Goal: Obtain resource: Download file/media

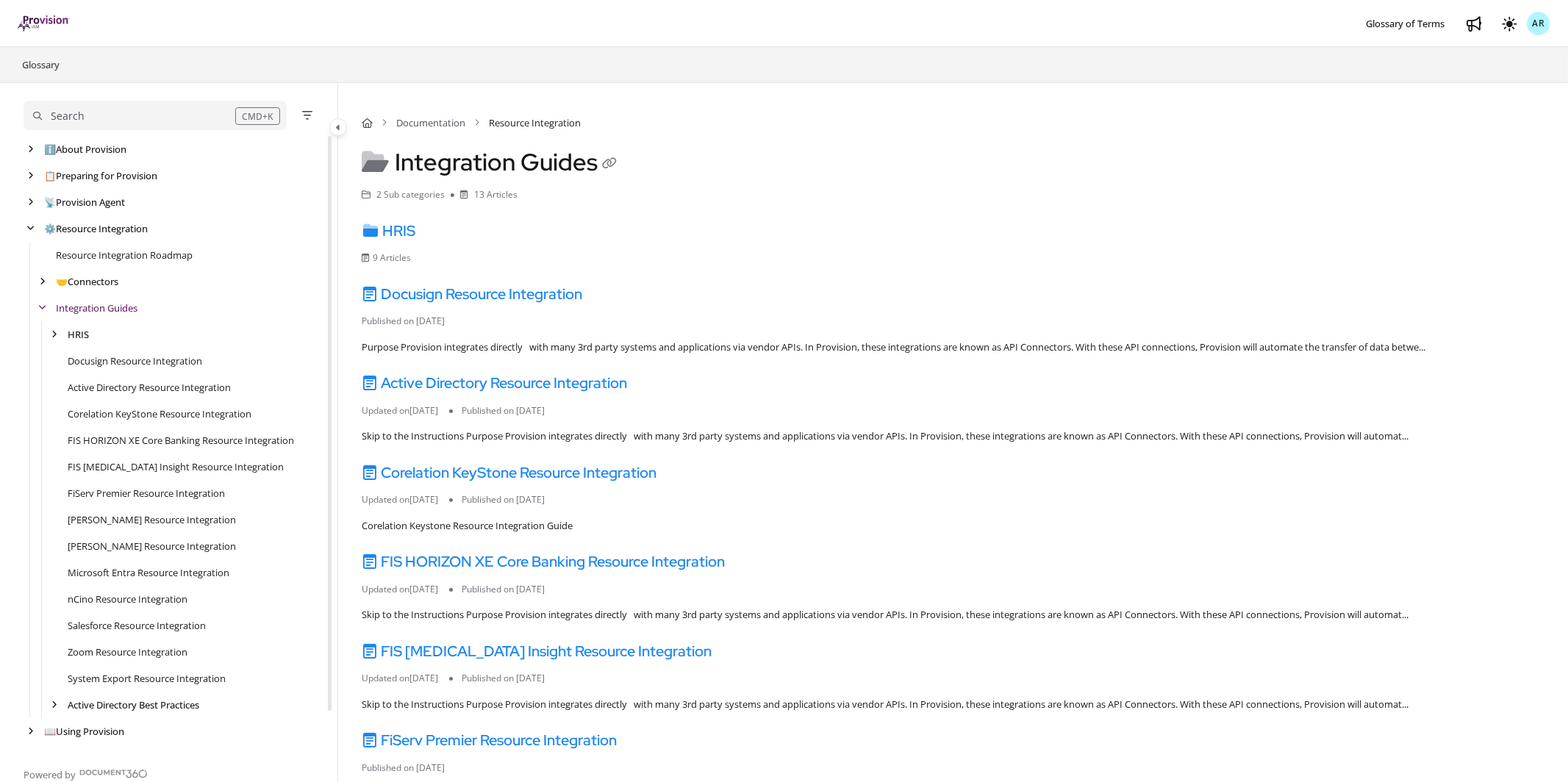
scroll to position [25, 0]
click at [133, 488] on link "[PERSON_NAME] Resource Integration" at bounding box center [152, 494] width 169 height 15
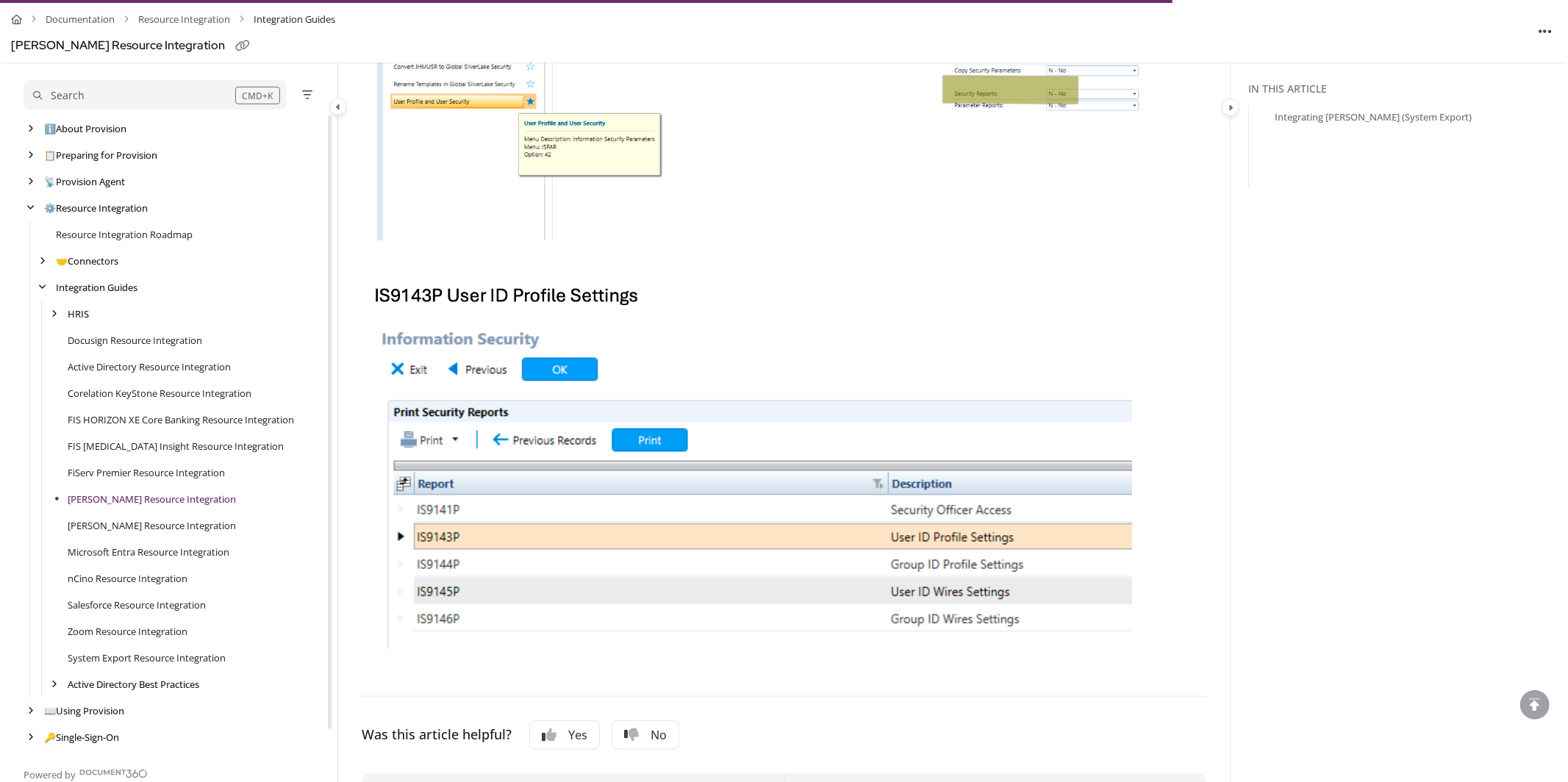
scroll to position [716, 0]
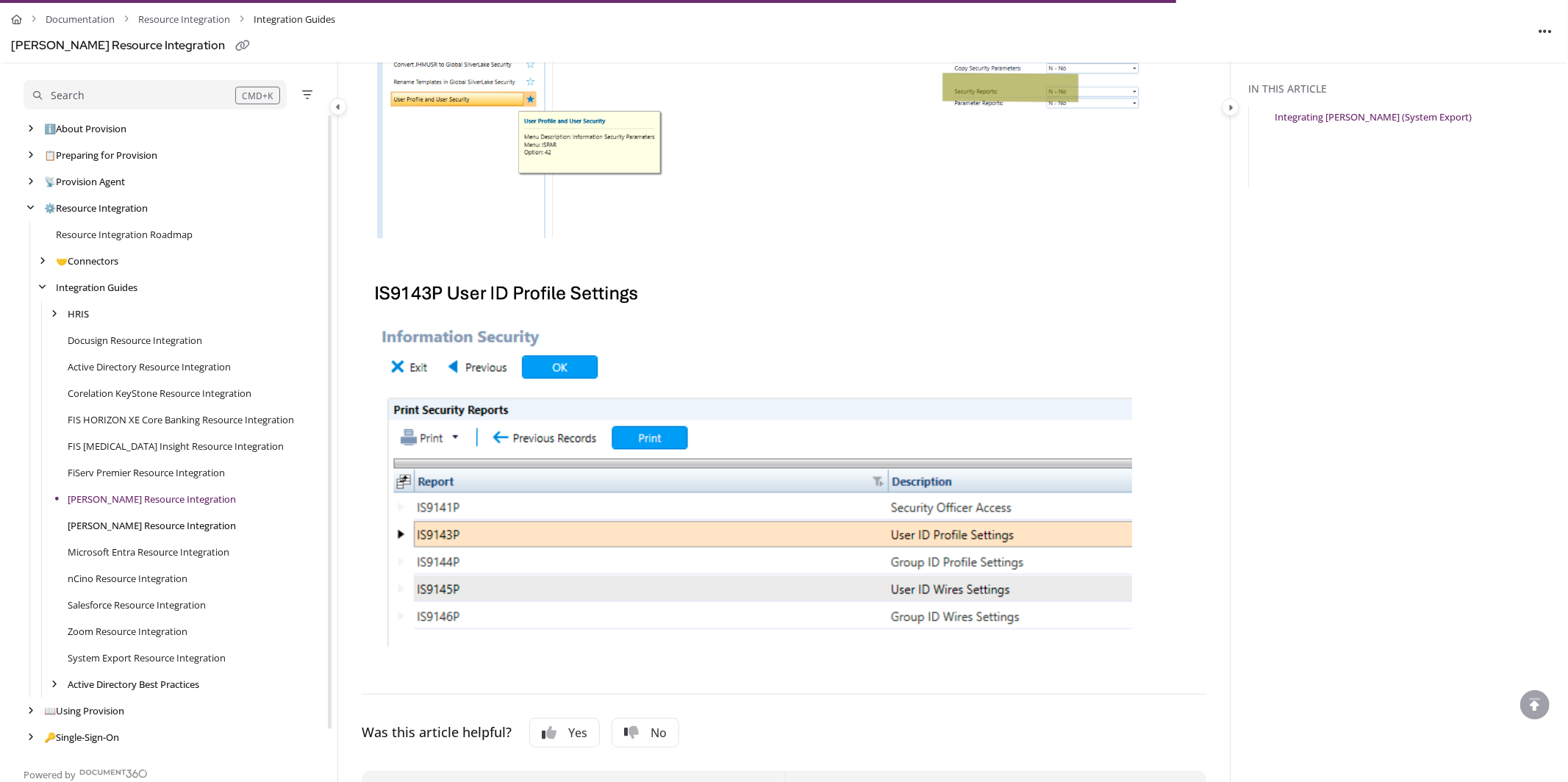
click at [109, 522] on link "[PERSON_NAME] Resource Integration" at bounding box center [152, 525] width 169 height 15
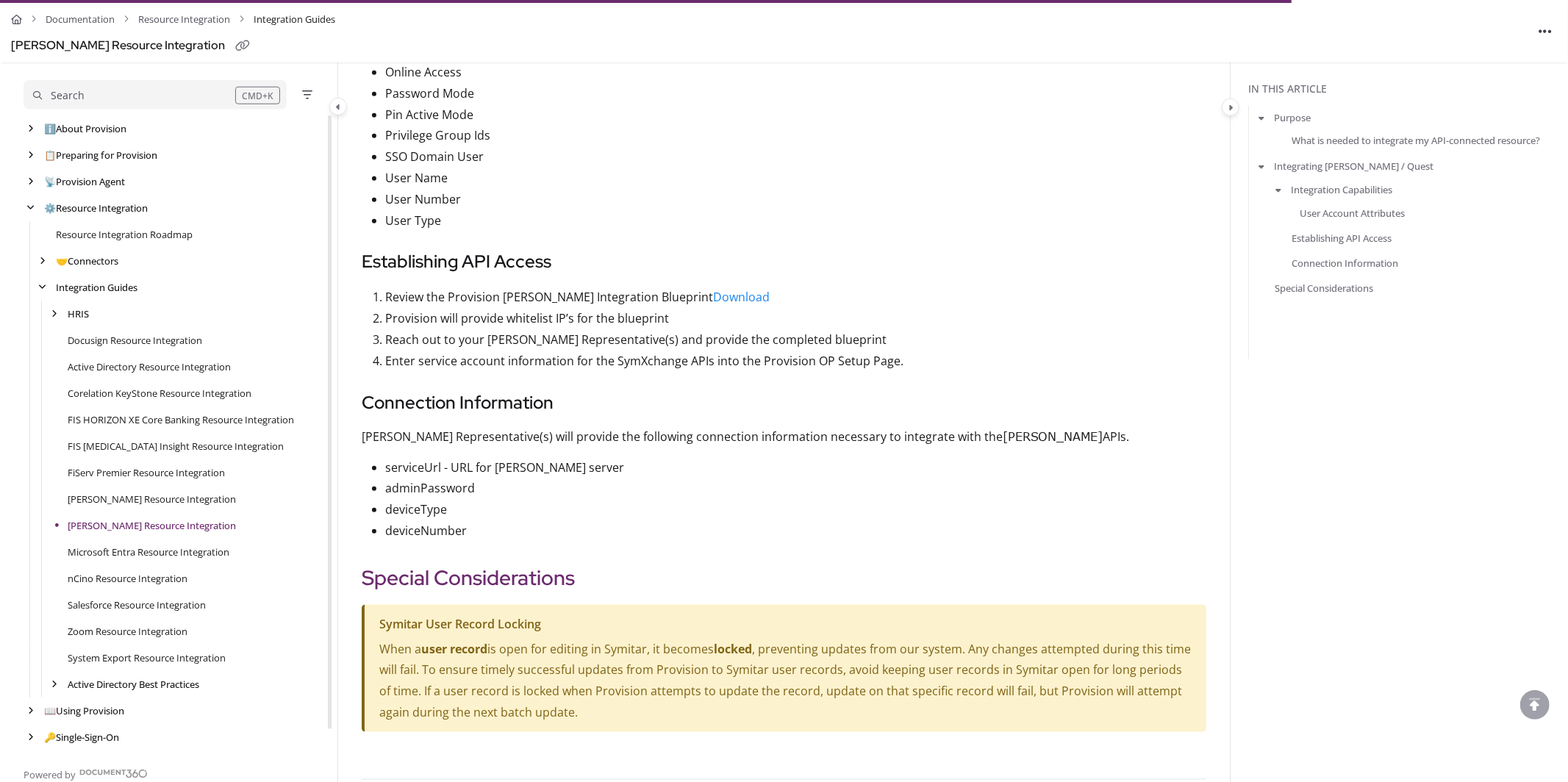
scroll to position [1040, 0]
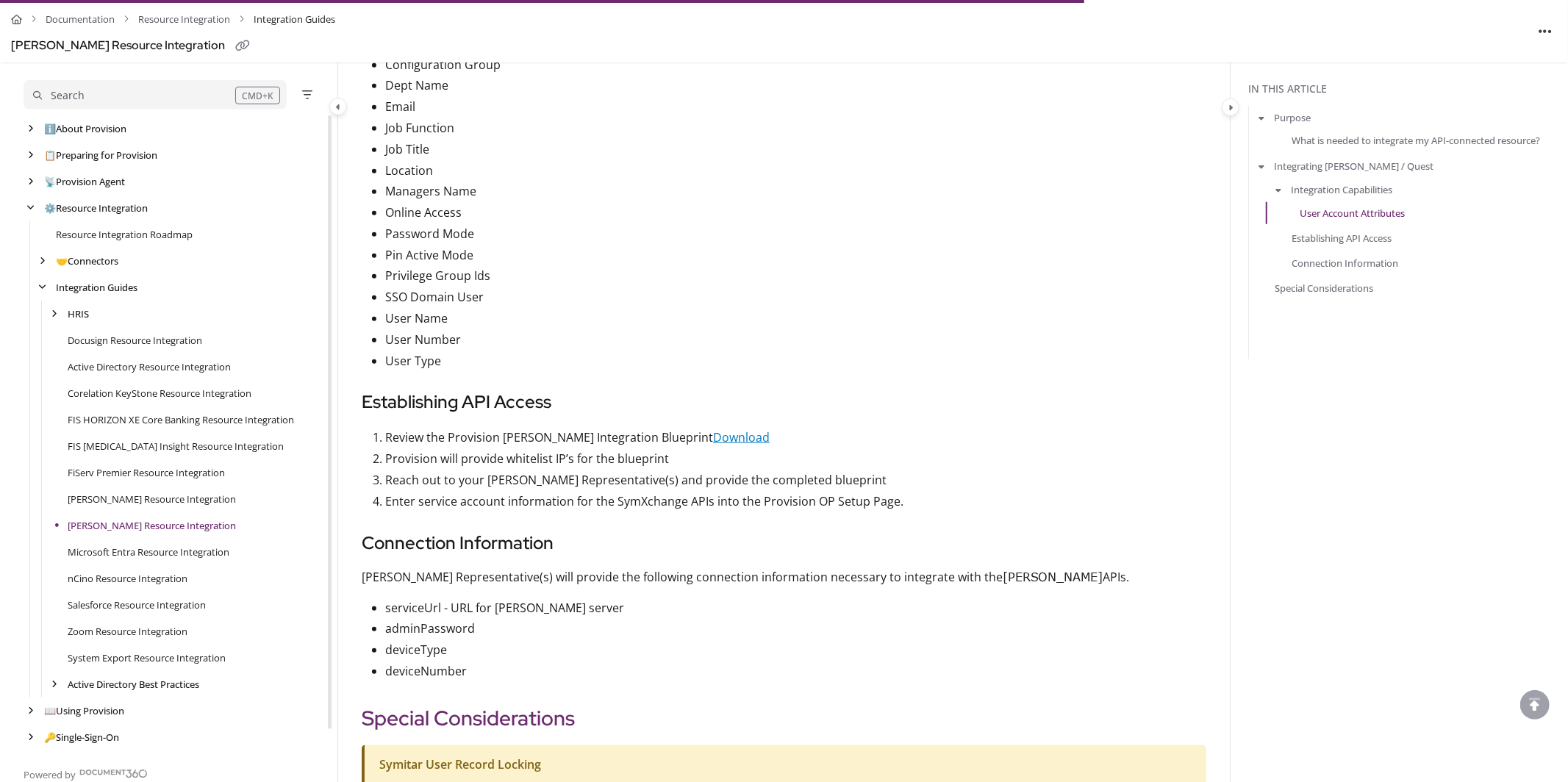
click at [756, 441] on link "Download" at bounding box center [741, 438] width 56 height 16
